Goal: Communication & Community: Participate in discussion

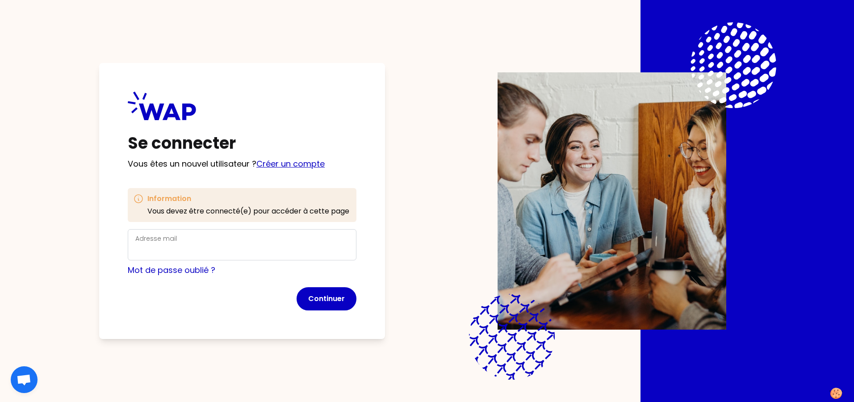
click at [290, 162] on link "Créer un compte" at bounding box center [290, 163] width 68 height 11
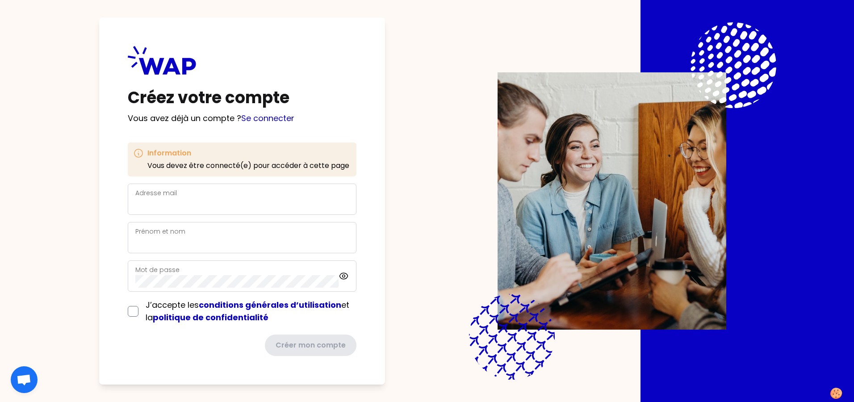
click at [197, 197] on div "Adresse mail" at bounding box center [242, 199] width 214 height 23
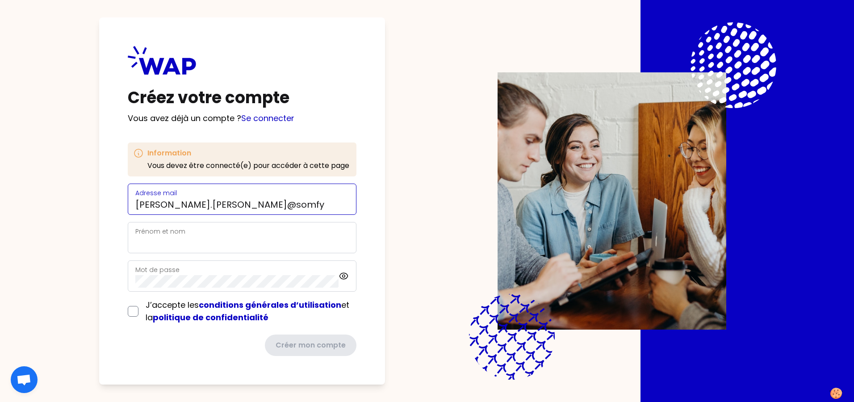
click at [201, 205] on input "[PERSON_NAME].[PERSON_NAME]@somfy" at bounding box center [242, 204] width 214 height 13
click at [142, 234] on div "Prénom et nom" at bounding box center [242, 237] width 214 height 23
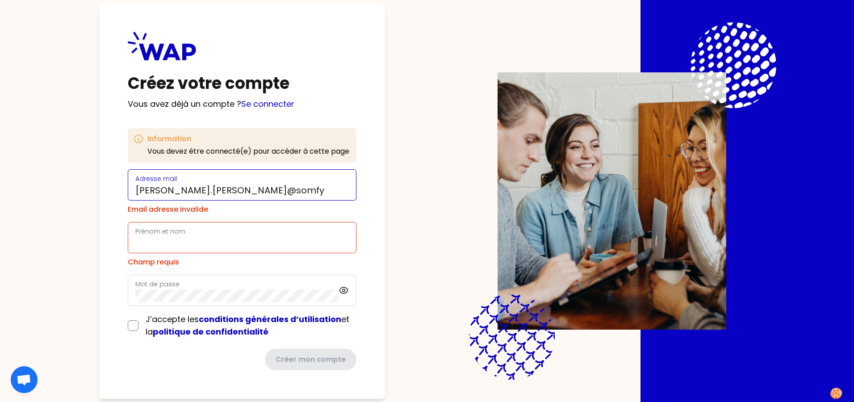
click at [267, 198] on div "Adresse mail [PERSON_NAME].[PERSON_NAME]@somfy" at bounding box center [242, 184] width 229 height 31
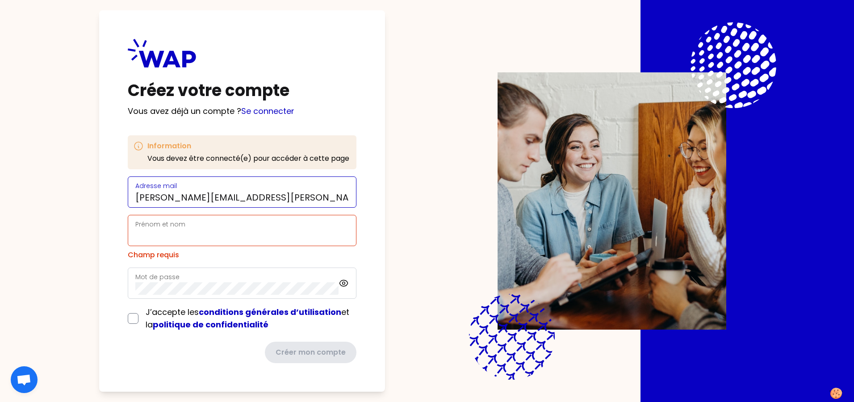
type input "[PERSON_NAME][EMAIL_ADDRESS][PERSON_NAME][DOMAIN_NAME]"
click at [336, 234] on input "Prénom et nom" at bounding box center [242, 236] width 214 height 13
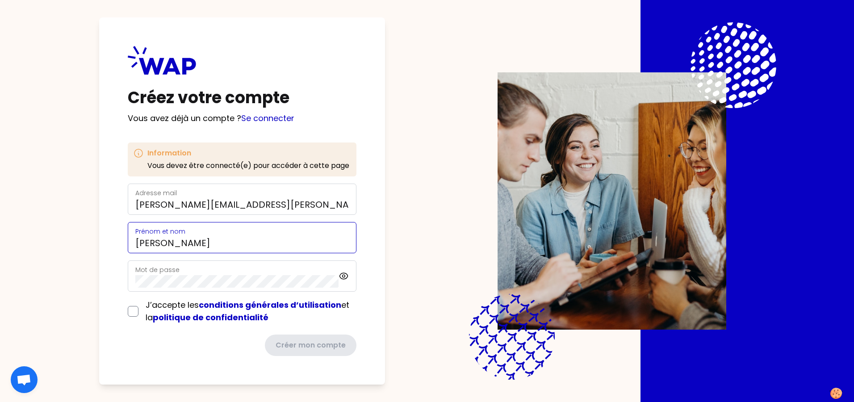
type input "[PERSON_NAME]"
click at [132, 313] on div "J’accepte les conditions générales d’utilisation et la politique de confidentia…" at bounding box center [242, 311] width 229 height 25
click at [134, 313] on input "checkbox" at bounding box center [133, 311] width 11 height 11
checkbox input "true"
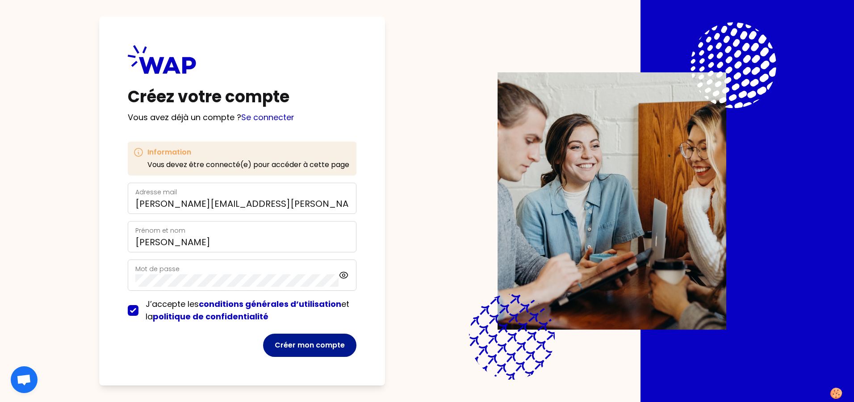
click at [293, 344] on button "Créer mon compte" at bounding box center [309, 345] width 93 height 23
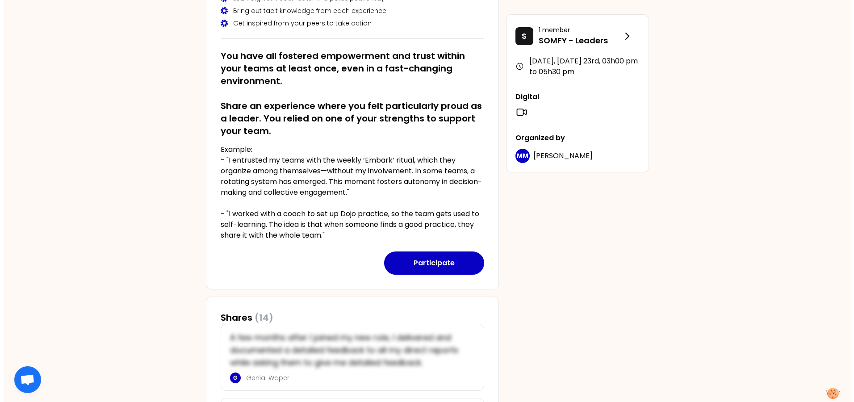
scroll to position [134, 0]
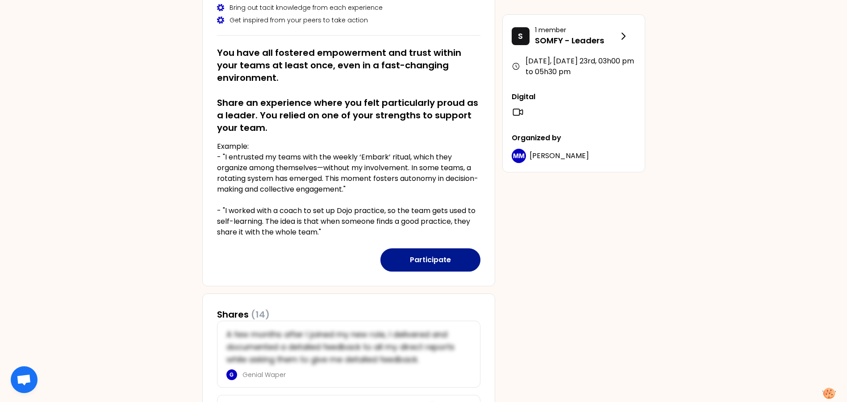
click at [440, 260] on button "Participate" at bounding box center [431, 259] width 100 height 23
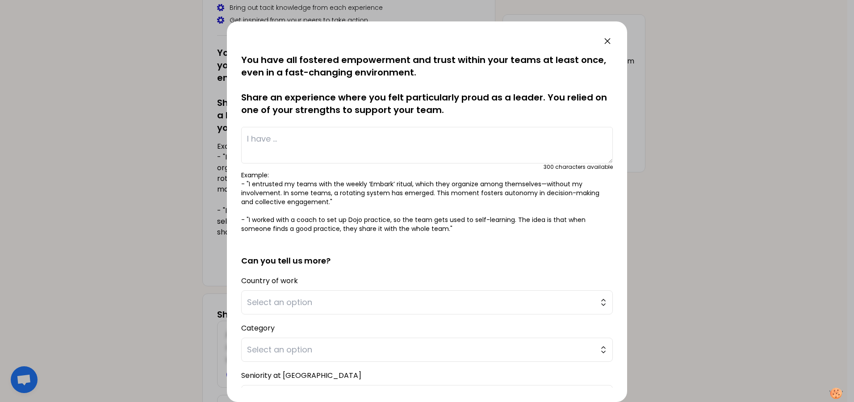
click at [339, 140] on textarea at bounding box center [427, 145] width 372 height 37
click at [327, 150] on textarea "I have prepare a nice way of working in order to assure [PERSON_NAME] sharing i…" at bounding box center [427, 145] width 372 height 37
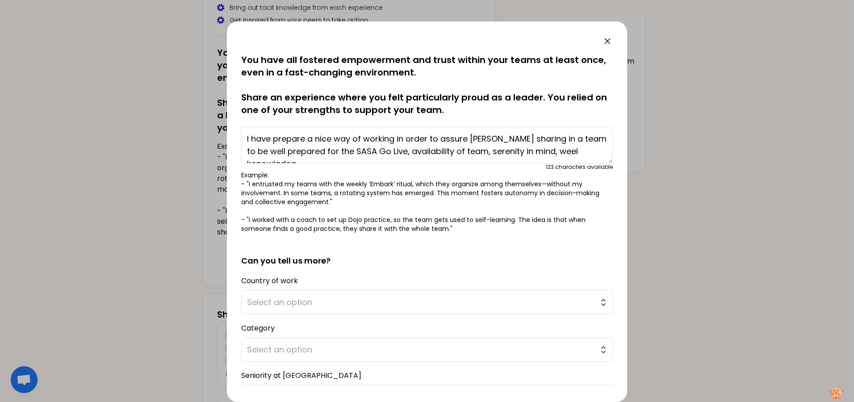
scroll to position [6, 0]
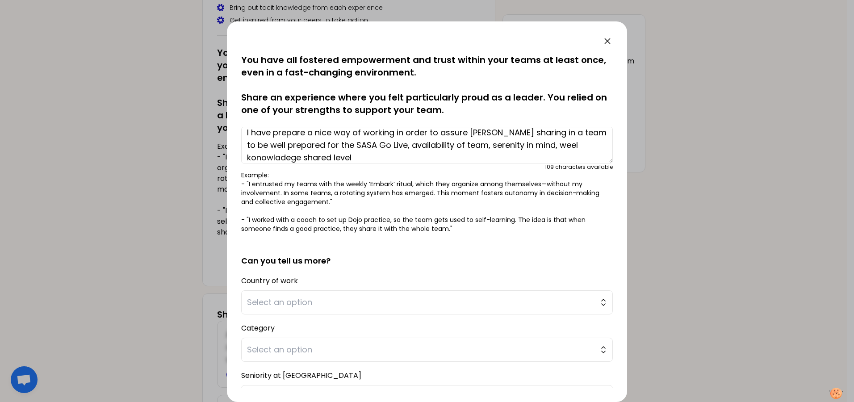
click at [255, 159] on textarea "I have prepare a nice way of working in order to assure [PERSON_NAME] sharing i…" at bounding box center [427, 145] width 372 height 37
click at [286, 158] on textarea "I have prepare a nice way of working in order to assure [PERSON_NAME] sharing i…" at bounding box center [427, 145] width 372 height 37
click at [369, 159] on textarea "I have prepare a nice way of working in order to assure [PERSON_NAME] sharing i…" at bounding box center [427, 145] width 372 height 37
click at [553, 144] on textarea "I have prepare a nice way of working in order to assure [PERSON_NAME] sharing i…" at bounding box center [427, 145] width 372 height 37
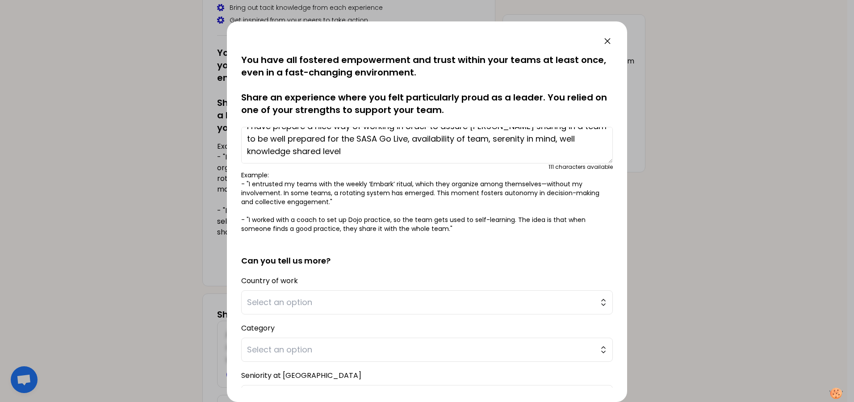
drag, startPoint x: 321, startPoint y: 155, endPoint x: 295, endPoint y: 155, distance: 26.4
click at [295, 155] on textarea "I have prepare a nice way of working in order to assure [PERSON_NAME] sharing i…" at bounding box center [427, 145] width 372 height 37
click at [571, 141] on textarea "I have prepare a nice way of working in order to assure [PERSON_NAME] sharing i…" at bounding box center [427, 145] width 372 height 37
paste textarea "shared"
click at [336, 153] on textarea "I have prepare a nice way of working in order to assure [PERSON_NAME] sharing i…" at bounding box center [427, 145] width 372 height 37
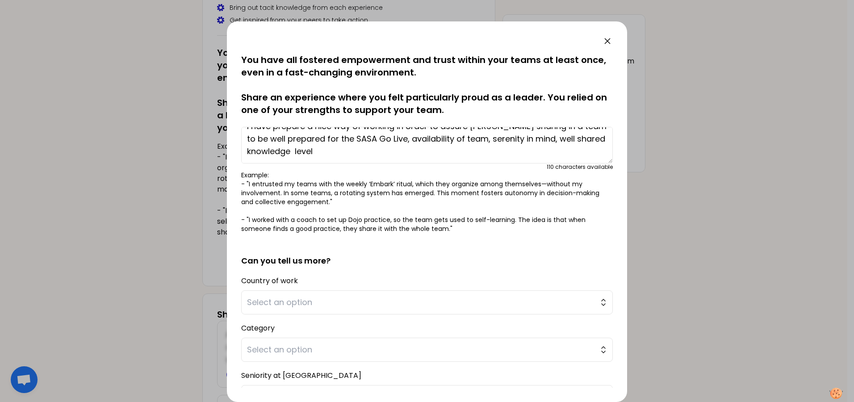
click at [295, 152] on textarea "I have prepare a nice way of working in order to assure [PERSON_NAME] sharing i…" at bounding box center [427, 145] width 372 height 37
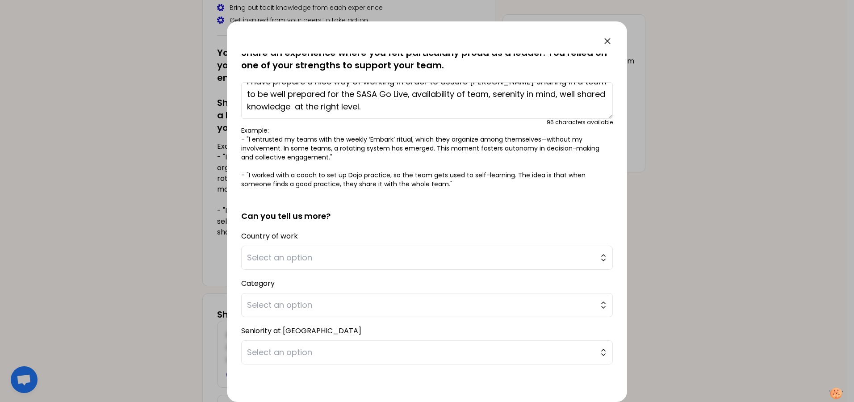
scroll to position [0, 0]
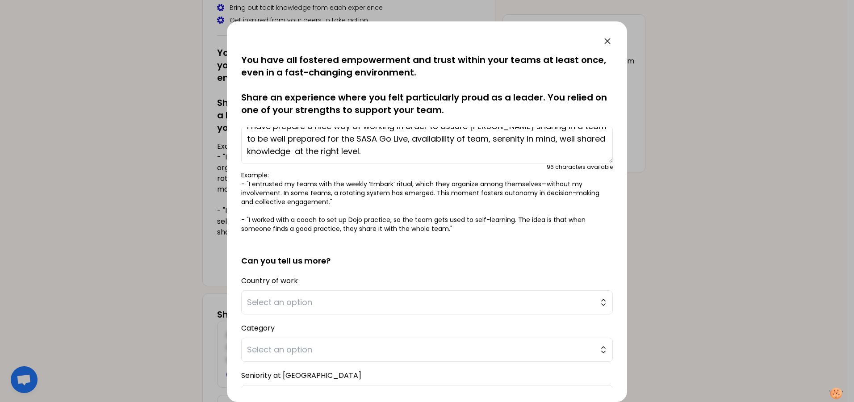
click at [469, 140] on textarea "I have prepare a nice way of working in order to assure [PERSON_NAME] sharing i…" at bounding box center [427, 145] width 372 height 37
click at [325, 151] on textarea "I have prepare a nice way of working in order to assure [PERSON_NAME] sharing i…" at bounding box center [427, 145] width 372 height 37
click at [410, 151] on textarea "I have prepare a nice way of working in order to assure [PERSON_NAME] sharing i…" at bounding box center [427, 145] width 372 height 37
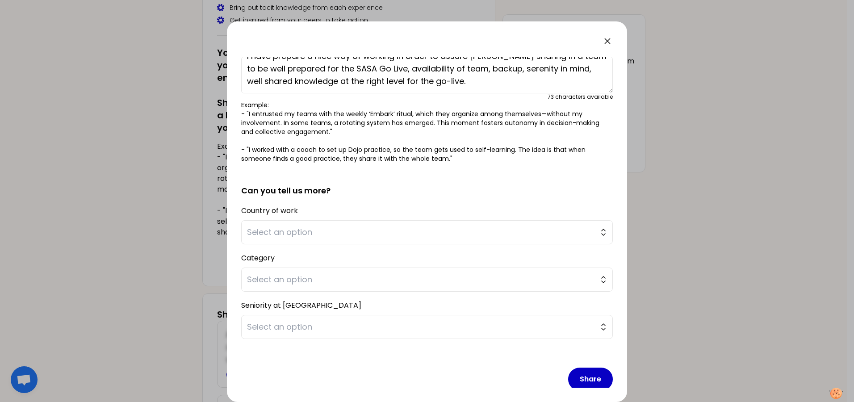
scroll to position [80, 0]
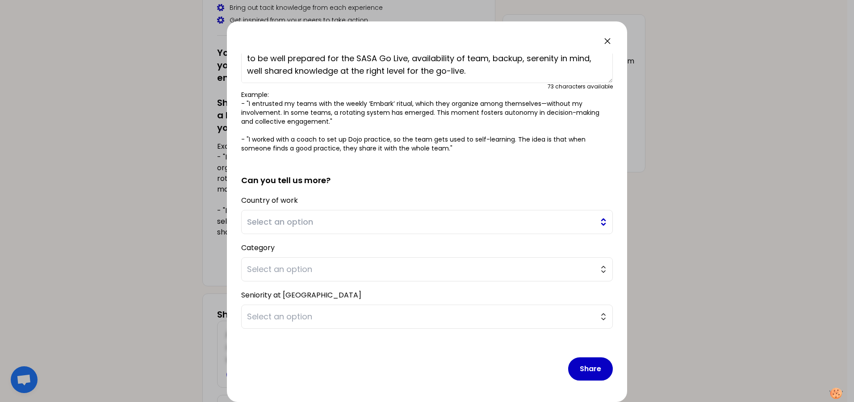
click at [352, 224] on span "Select an option" at bounding box center [421, 222] width 348 height 13
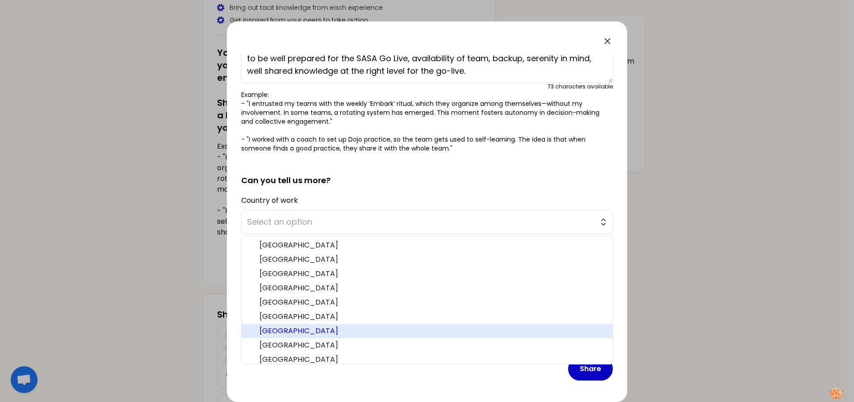
click at [269, 333] on span "[GEOGRAPHIC_DATA]" at bounding box center [433, 331] width 346 height 11
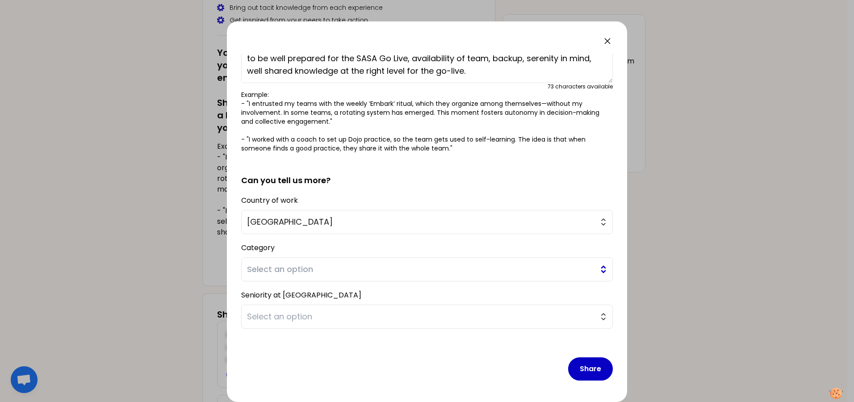
click at [322, 270] on span "Select an option" at bounding box center [421, 269] width 348 height 13
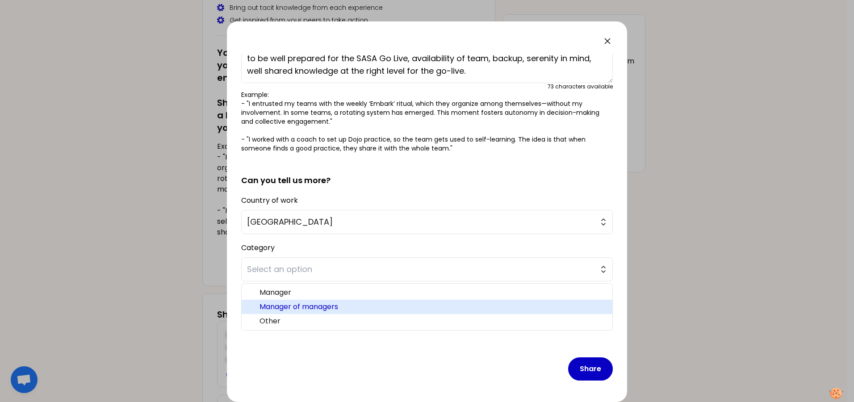
click at [301, 307] on span "Manager of managers" at bounding box center [433, 307] width 346 height 11
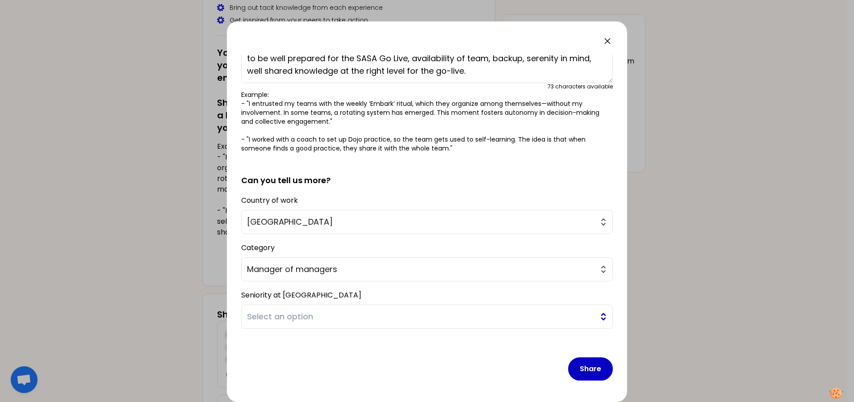
click at [316, 318] on span "Select an option" at bounding box center [421, 316] width 348 height 13
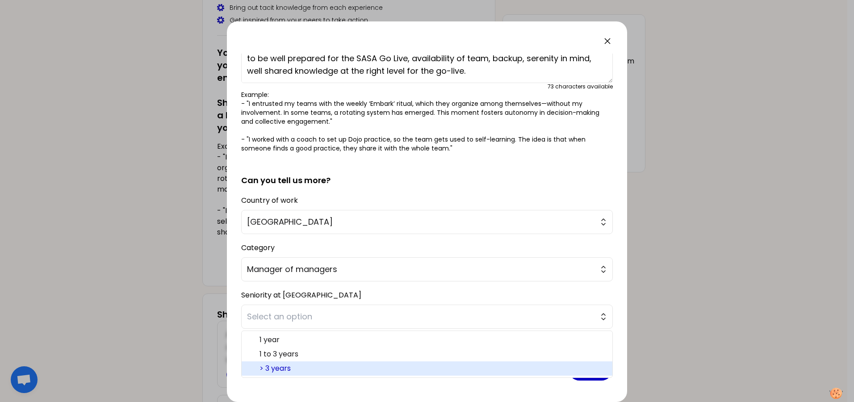
click at [288, 369] on span "> 3 years" at bounding box center [433, 368] width 346 height 11
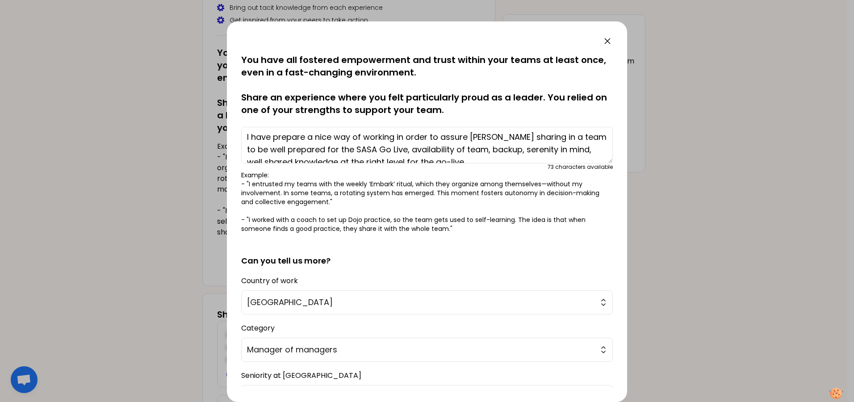
scroll to position [0, 0]
click at [304, 138] on textarea "I have prepare a nice way of working in order to assure [PERSON_NAME] sharing i…" at bounding box center [427, 145] width 372 height 37
click at [337, 139] on textarea "I have prepared a nice way of working in order to assure [PERSON_NAME] sharing …" at bounding box center [427, 145] width 372 height 37
click at [544, 139] on textarea "I have prepared a nice way of working in order to assure [PERSON_NAME] sharing …" at bounding box center [427, 145] width 372 height 37
click at [334, 152] on textarea "I have prepared a nice way of working in order to assure [PERSON_NAME] sharing …" at bounding box center [427, 145] width 372 height 37
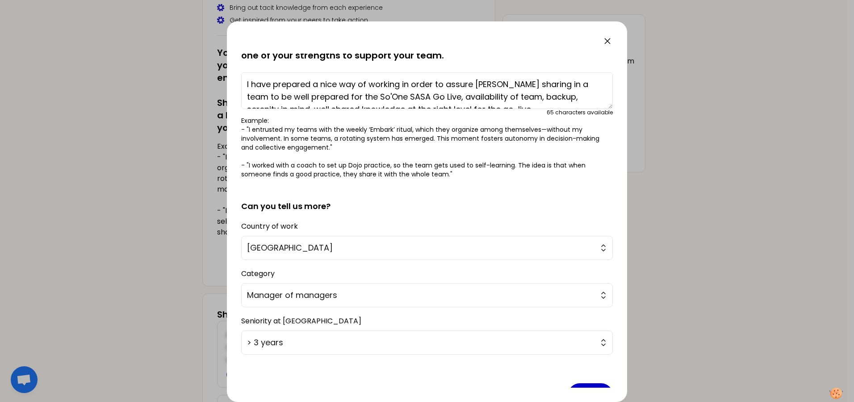
scroll to position [80, 0]
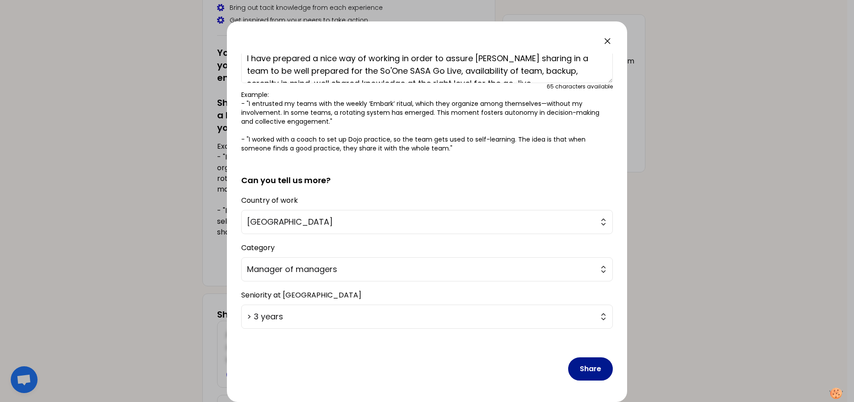
type textarea "I have prepared a nice way of working in order to assure [PERSON_NAME] sharing …"
click at [587, 370] on button "Share" at bounding box center [590, 368] width 45 height 23
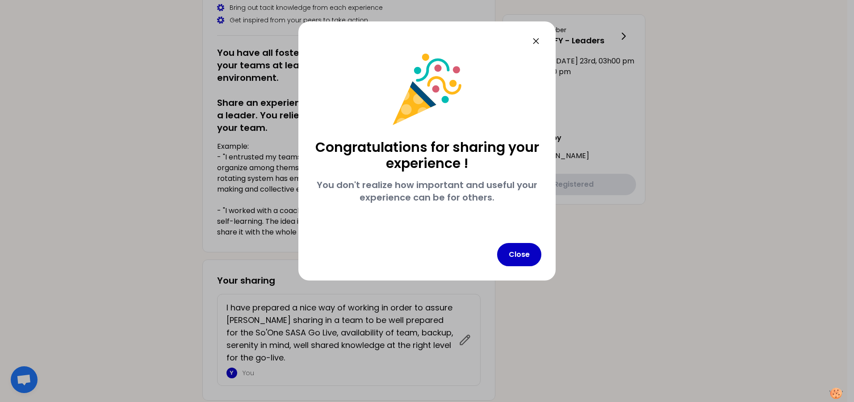
scroll to position [0, 0]
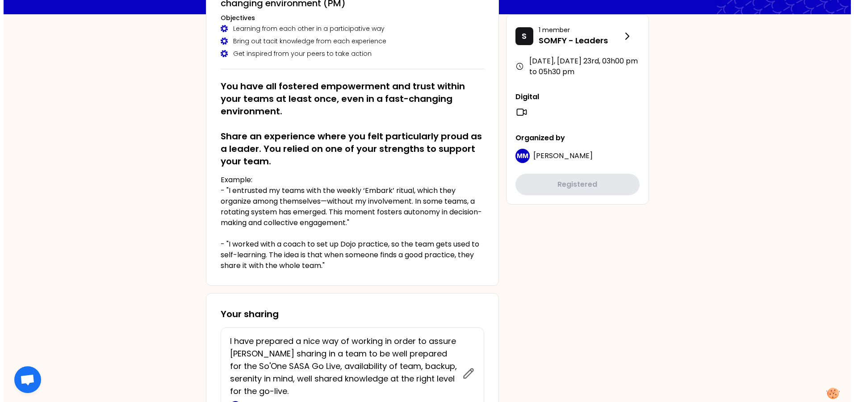
scroll to position [268, 0]
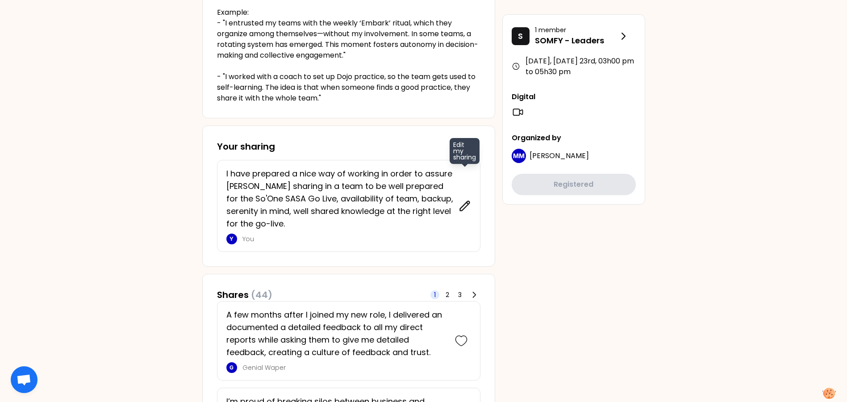
click at [467, 207] on icon at bounding box center [465, 206] width 13 height 13
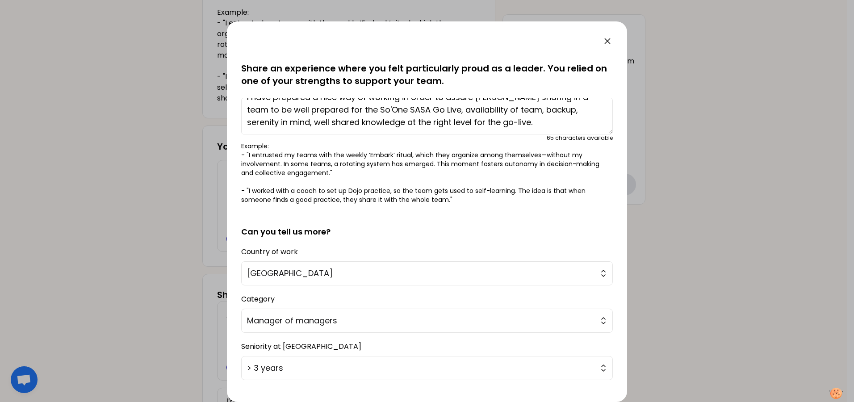
scroll to position [45, 0]
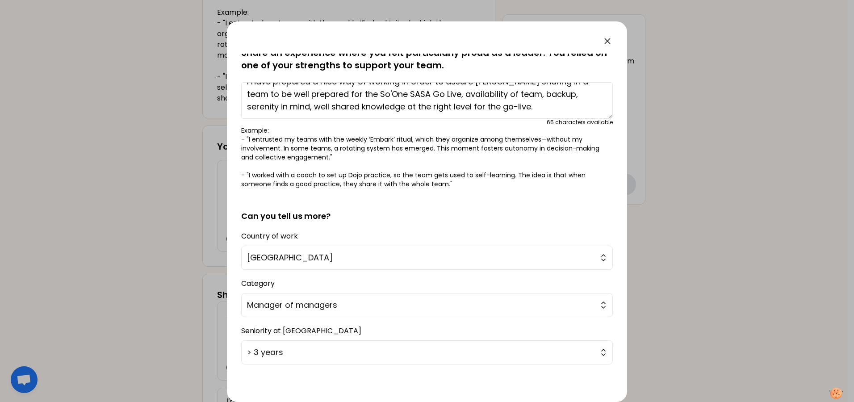
click at [499, 105] on textarea "I have prepared a nice way of working in order to assure [PERSON_NAME] sharing …" at bounding box center [427, 100] width 372 height 37
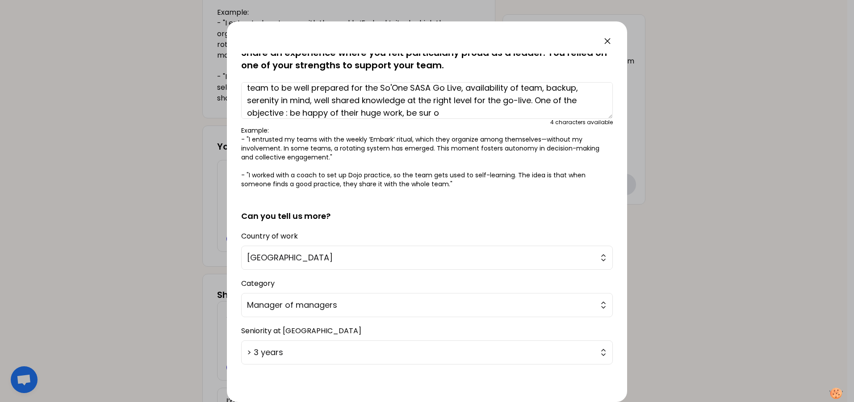
click at [396, 112] on textarea "I have prepared a nice way of working in order to assure cross sharing in a tea…" at bounding box center [427, 100] width 372 height 37
click at [387, 113] on textarea "I have prepared a nice way of working in order to assure cross sharing in a tea…" at bounding box center [427, 100] width 372 height 37
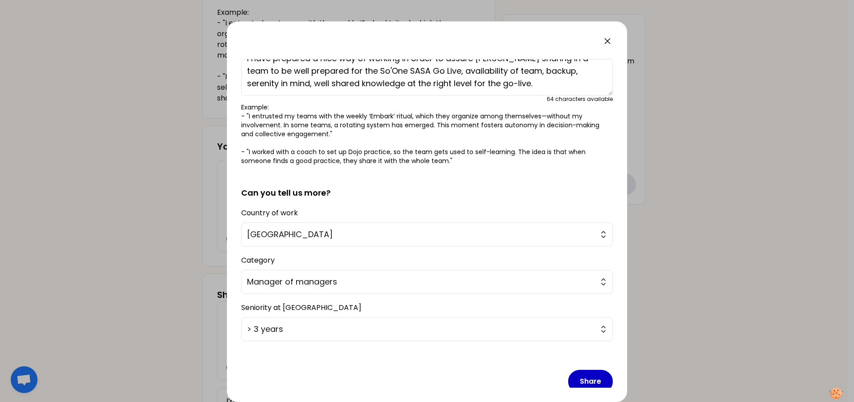
scroll to position [80, 0]
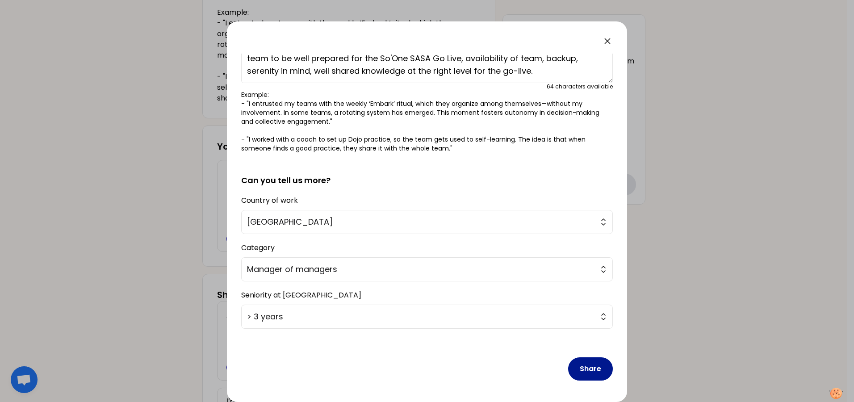
type textarea "I have prepared a nice way of working in order to assure [PERSON_NAME] sharing …"
click at [580, 366] on button "Share" at bounding box center [590, 368] width 45 height 23
